Goal: Task Accomplishment & Management: Use online tool/utility

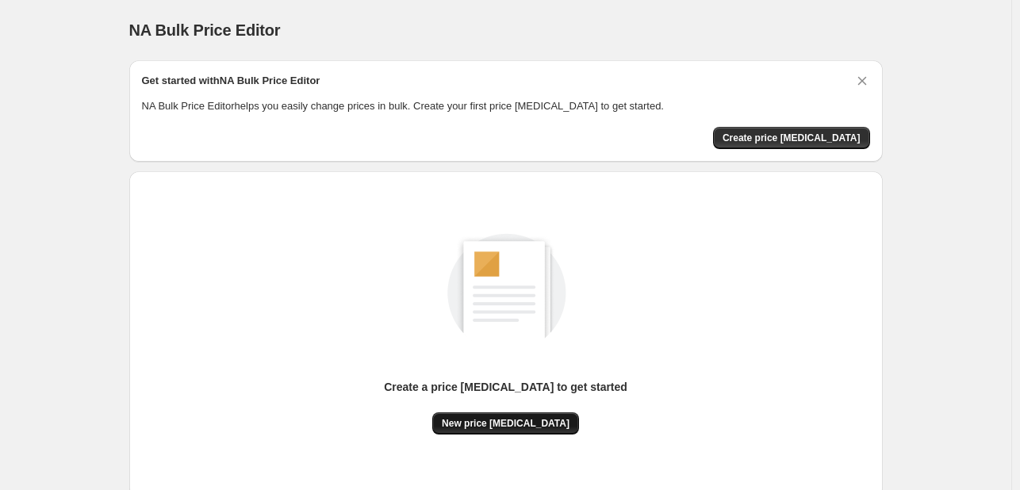
click at [550, 424] on span "New price [MEDICAL_DATA]" at bounding box center [506, 423] width 128 height 13
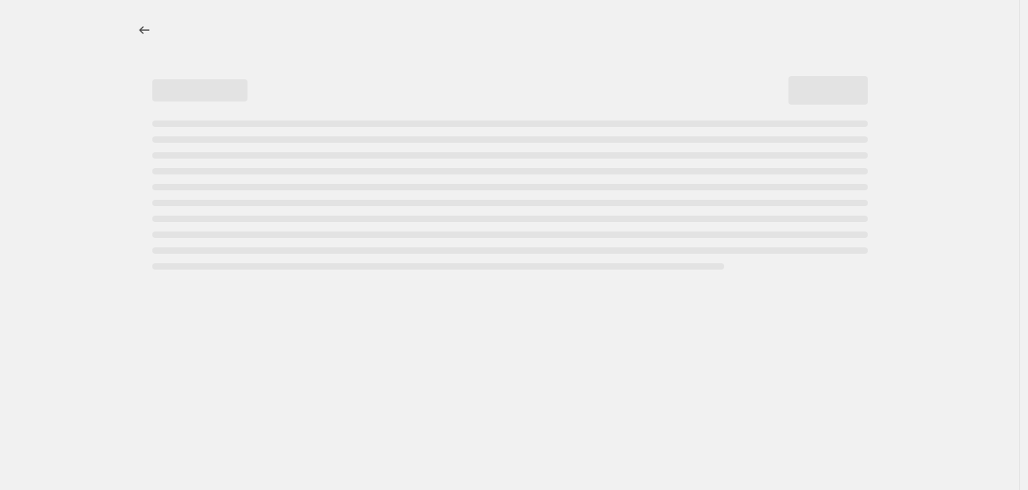
select select "percentage"
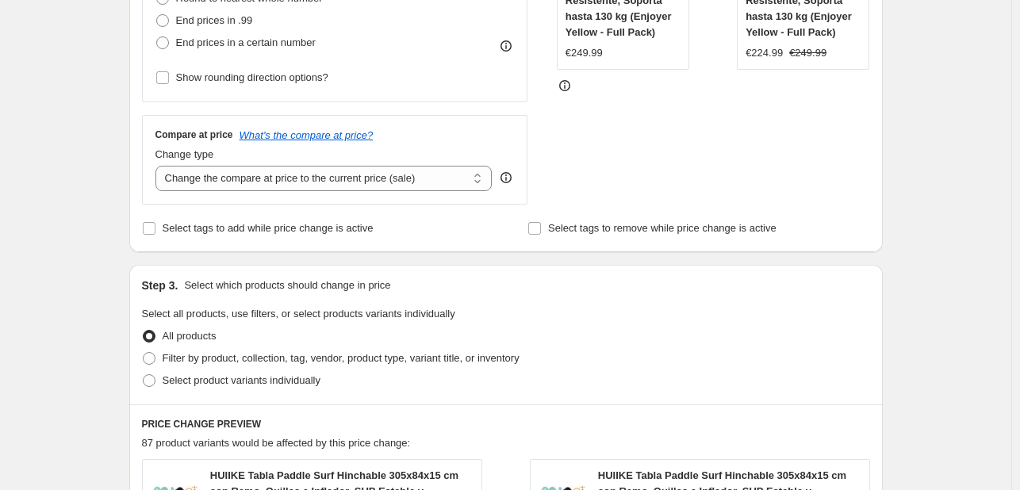
scroll to position [159, 0]
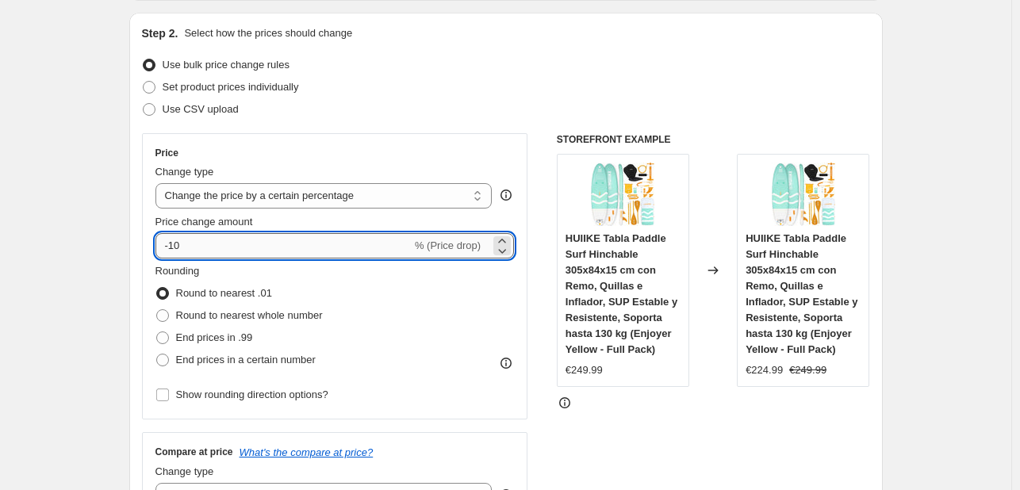
click at [239, 245] on input "-10" at bounding box center [283, 245] width 256 height 25
type input "-1"
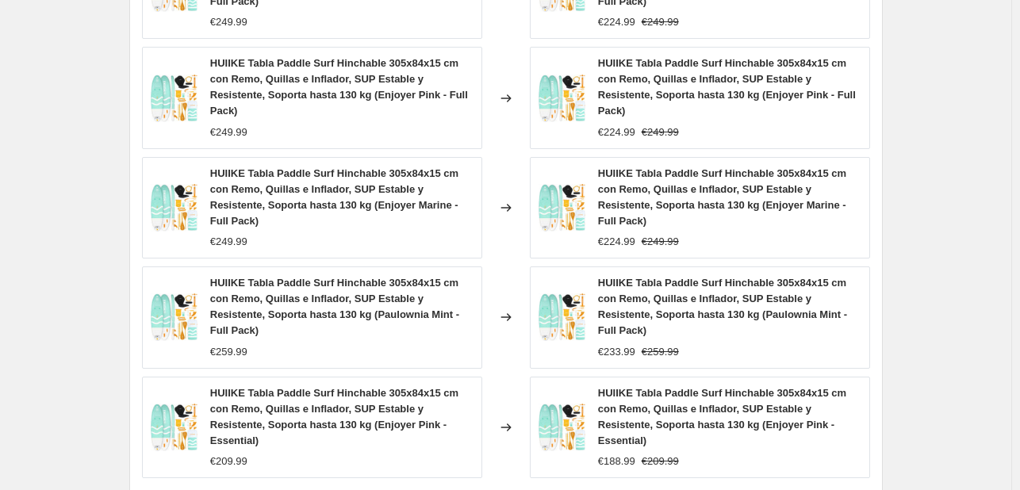
scroll to position [1199, 0]
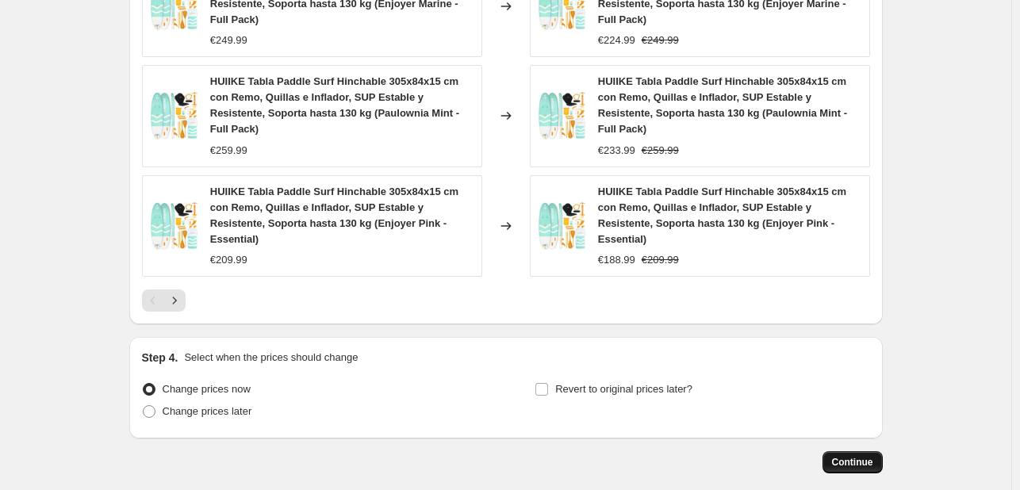
type input "-30"
click at [857, 456] on span "Continue" at bounding box center [852, 462] width 41 height 13
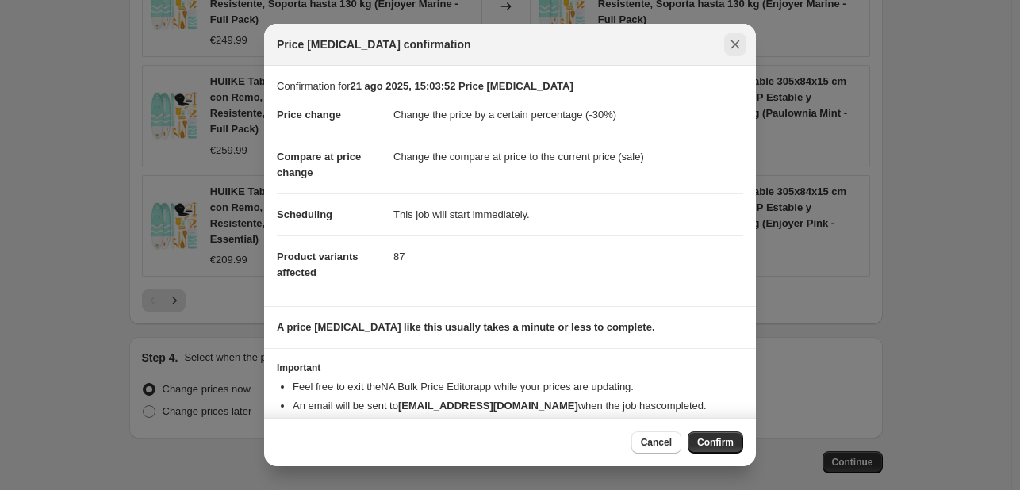
click at [743, 36] on button "Close" at bounding box center [735, 44] width 22 height 22
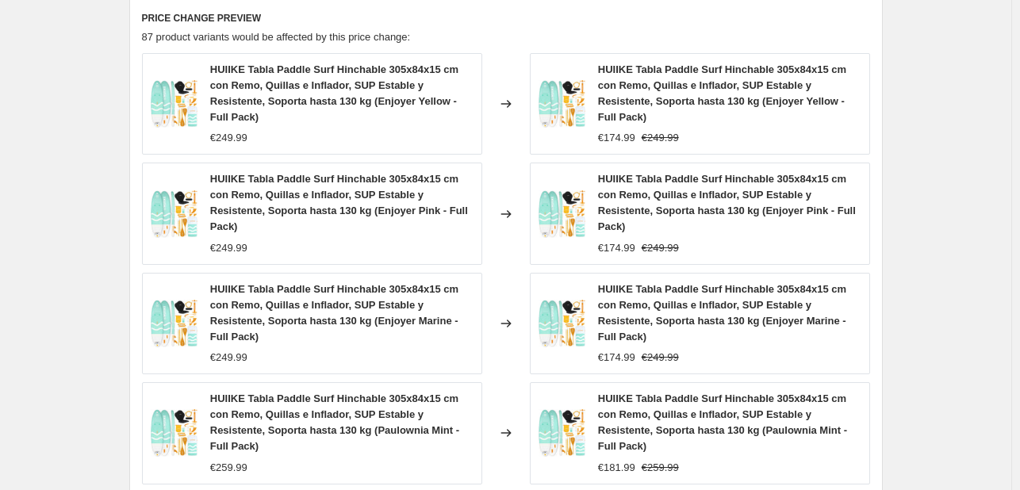
scroll to position [1199, 0]
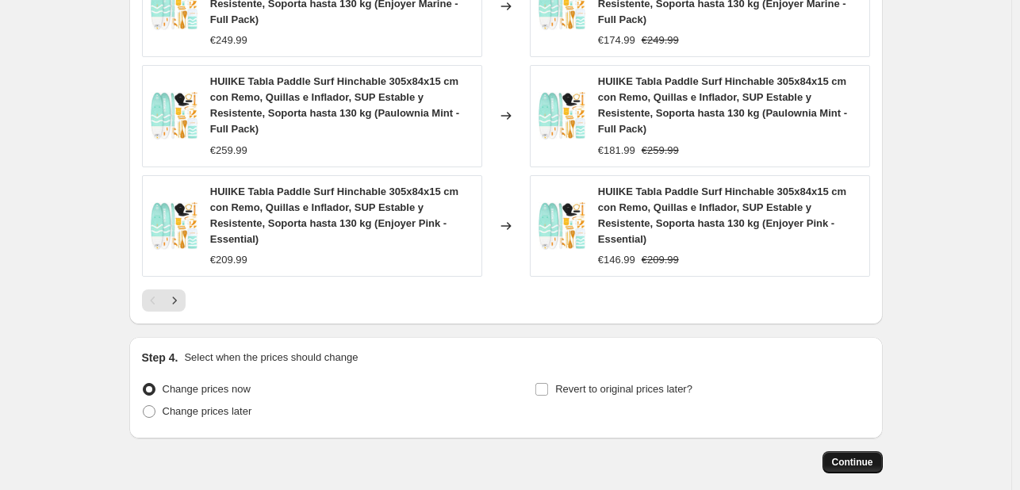
click at [844, 456] on span "Continue" at bounding box center [852, 462] width 41 height 13
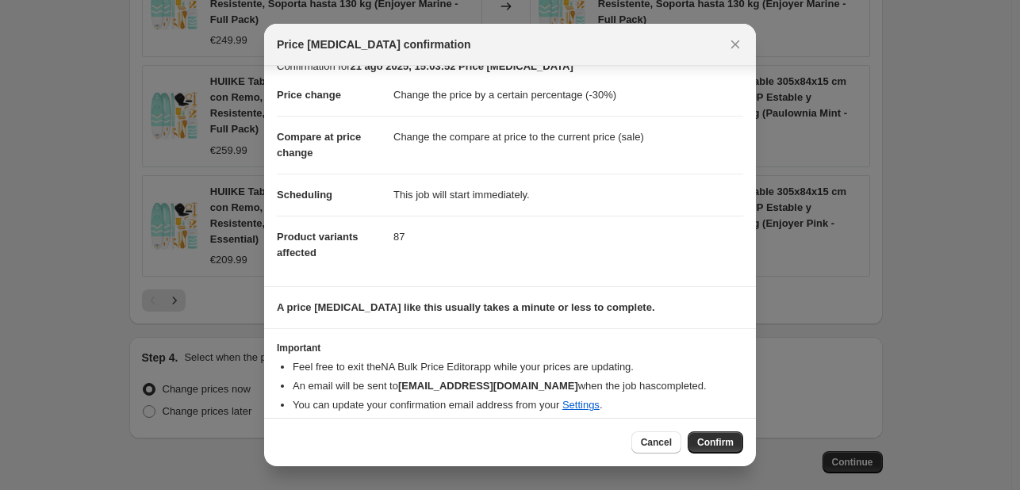
scroll to position [30, 0]
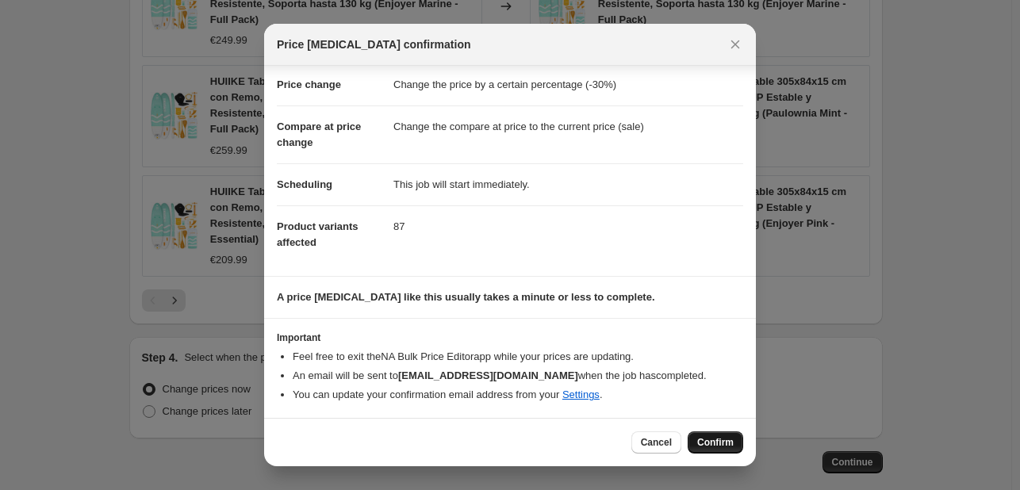
drag, startPoint x: 708, startPoint y: 429, endPoint x: 703, endPoint y: 439, distance: 10.6
click at [708, 431] on div "Cancel Confirm" at bounding box center [510, 442] width 492 height 48
drag, startPoint x: 702, startPoint y: 445, endPoint x: 692, endPoint y: 445, distance: 10.3
click at [702, 445] on span "Confirm" at bounding box center [715, 442] width 36 height 13
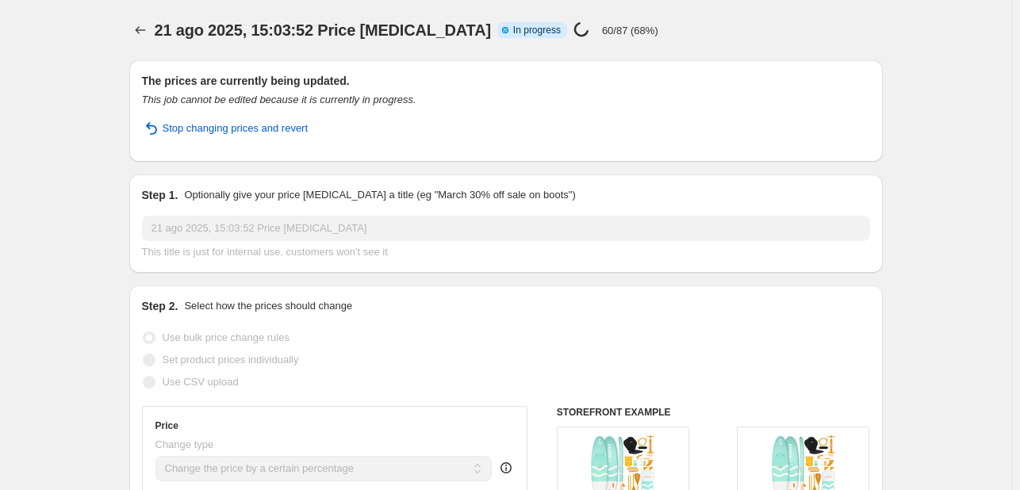
select select "percentage"
